Goal: Task Accomplishment & Management: Manage account settings

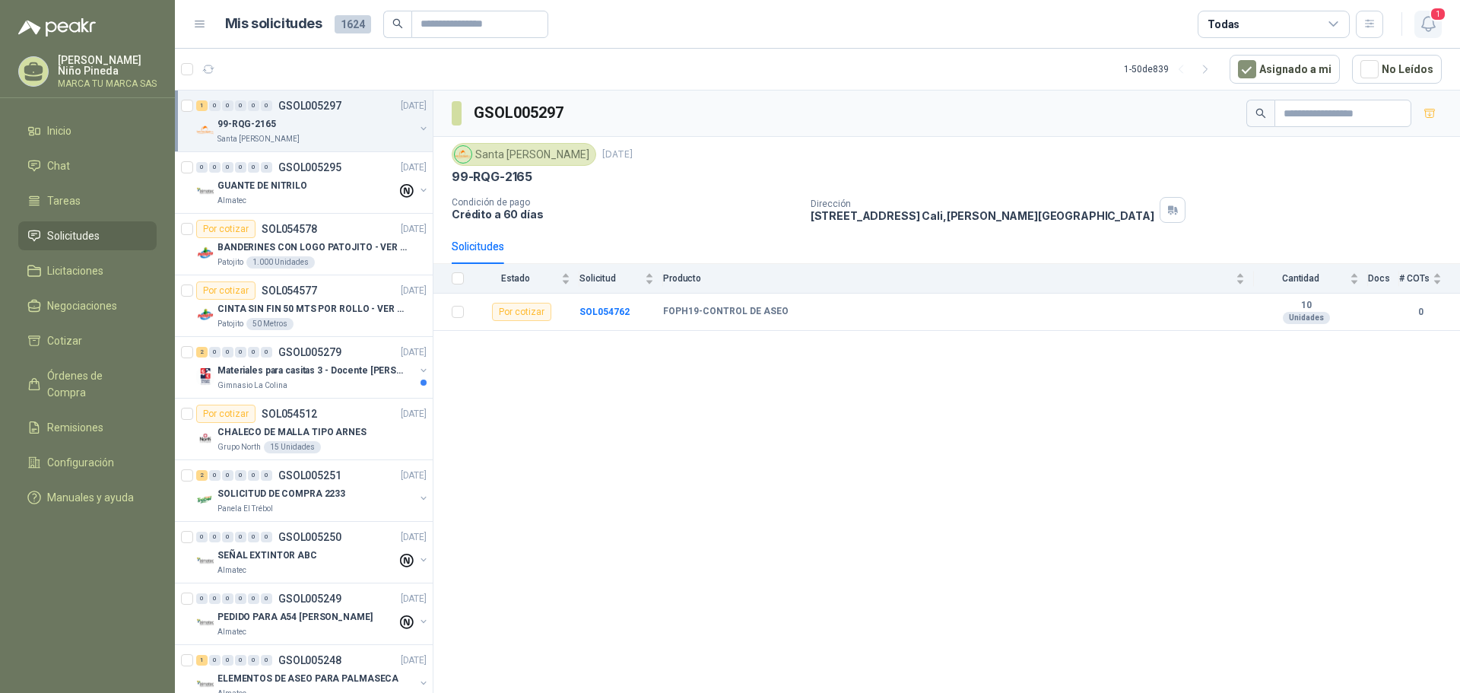
click at [1433, 16] on span "1" at bounding box center [1437, 14] width 17 height 14
click at [1433, 23] on icon "button" at bounding box center [1427, 24] width 13 height 14
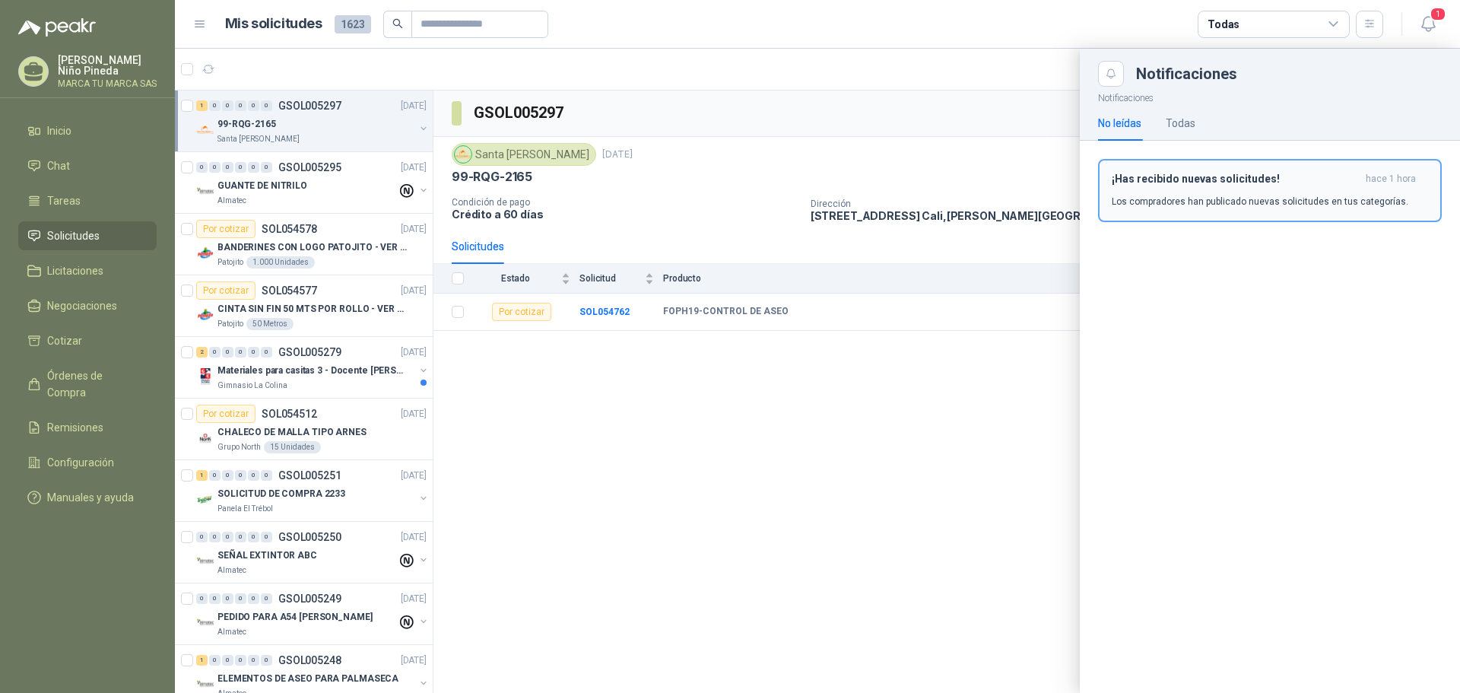
click at [1428, 173] on button "¡Has recibido nuevas solicitudes! hace 1 hora Los compradores han publicado nue…" at bounding box center [1270, 190] width 344 height 63
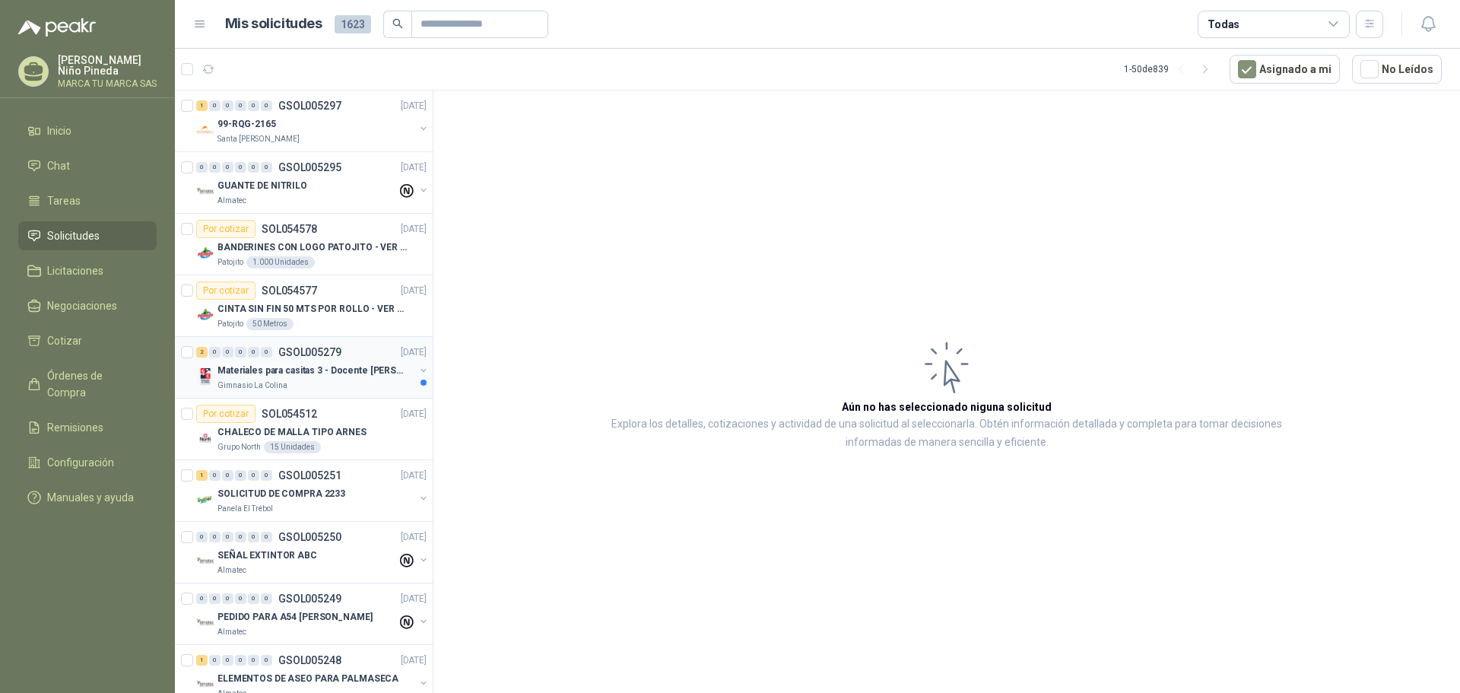
click at [322, 361] on div "Materiales para casitas 3 - Docente [PERSON_NAME]" at bounding box center [315, 370] width 197 height 18
